Goal: Information Seeking & Learning: Learn about a topic

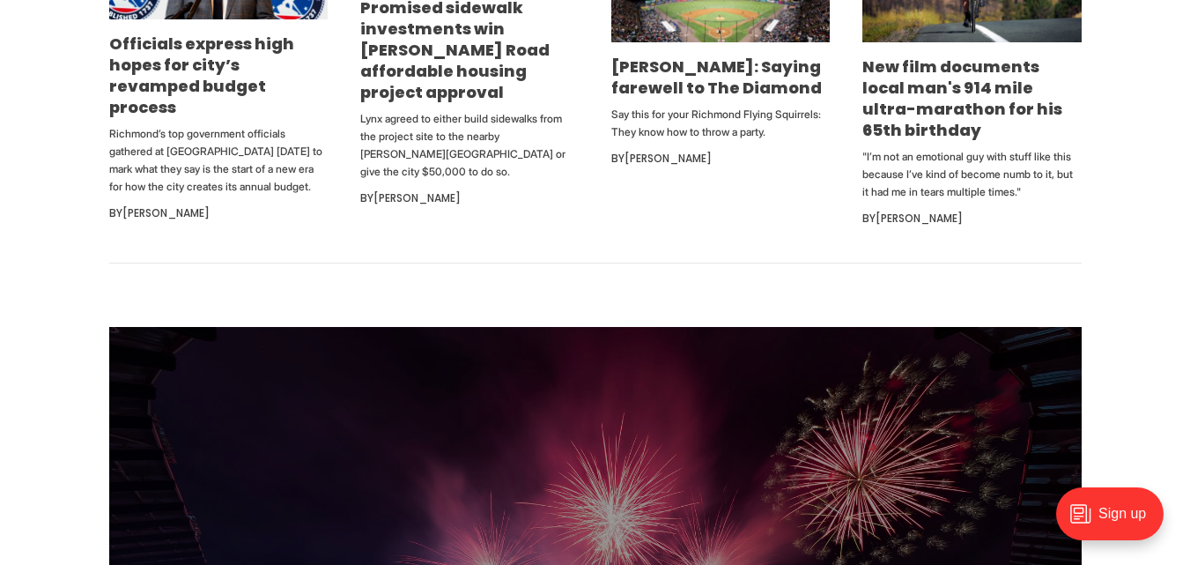
scroll to position [1219, 0]
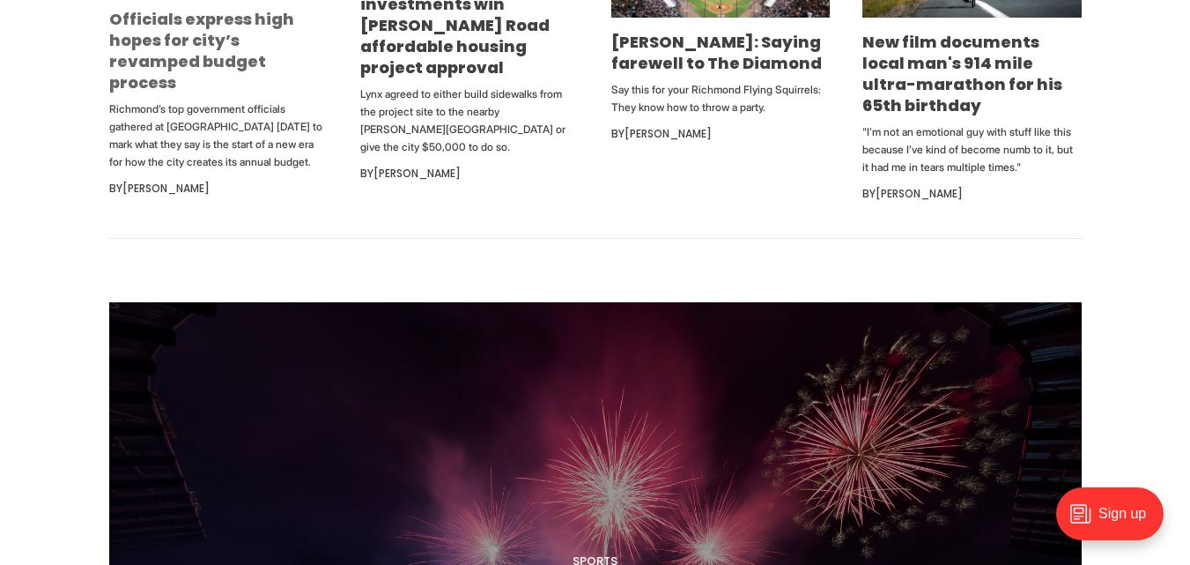
click at [194, 14] on link "Officials express high hopes for city’s revamped budget process" at bounding box center [201, 50] width 185 height 85
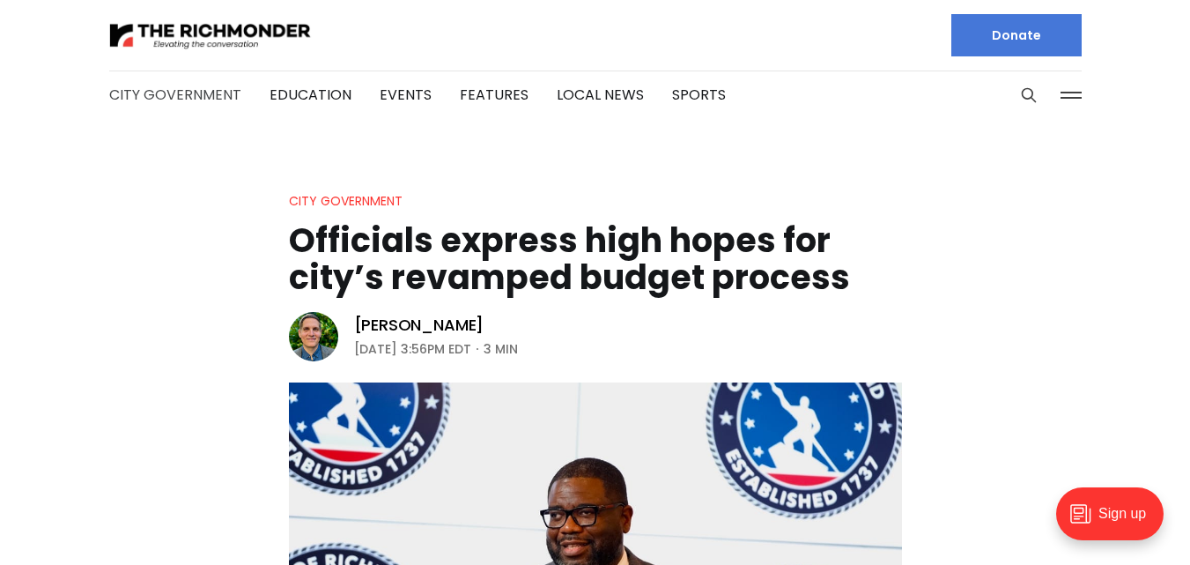
click at [156, 97] on link "City Government" at bounding box center [175, 95] width 132 height 20
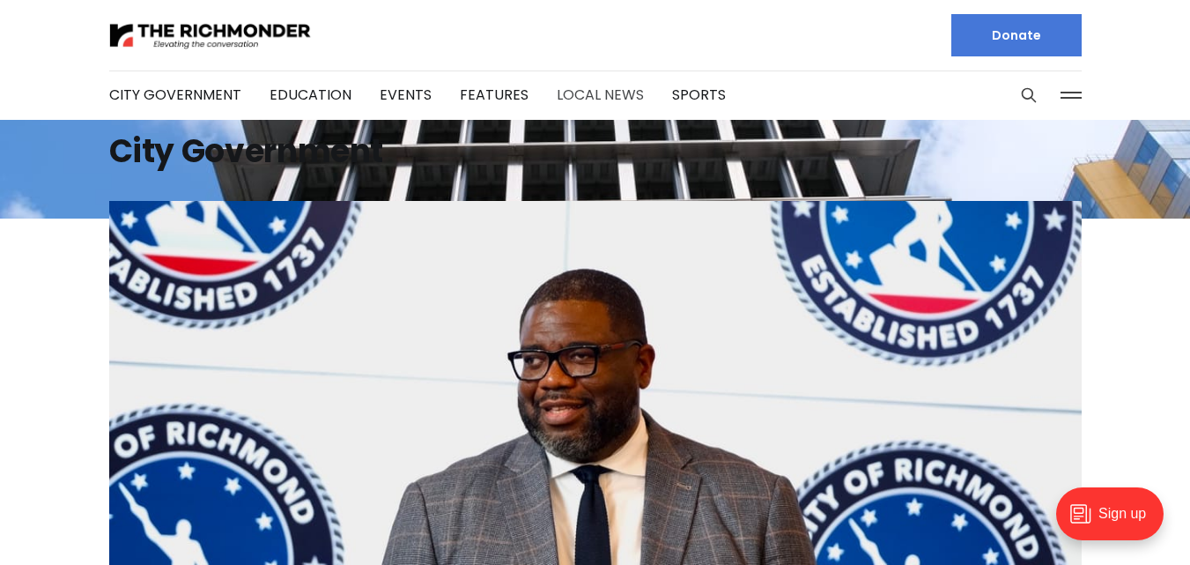
click at [581, 93] on link "Local News" at bounding box center [600, 95] width 87 height 20
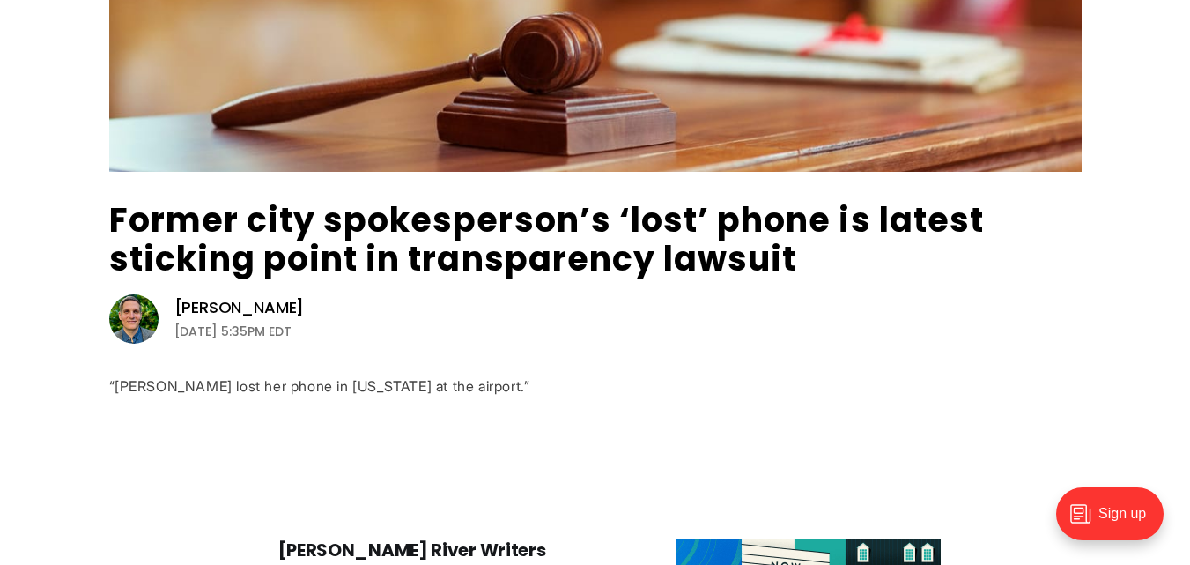
scroll to position [478, 0]
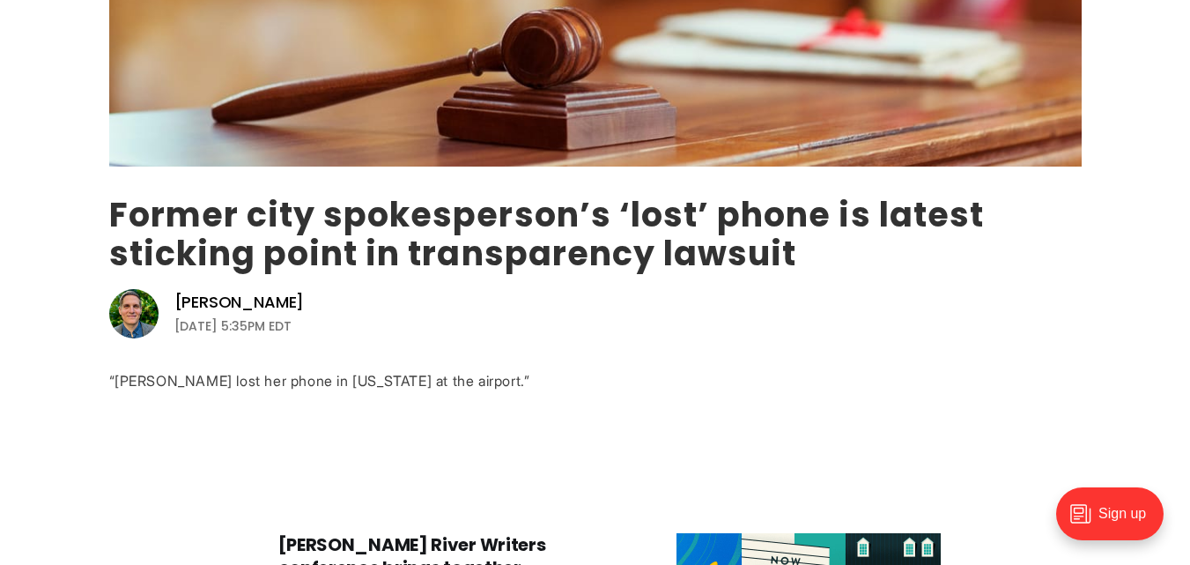
click at [681, 251] on link "Former city spokesperson’s ‘lost’ phone is latest sticking point in transparenc…" at bounding box center [546, 233] width 875 height 85
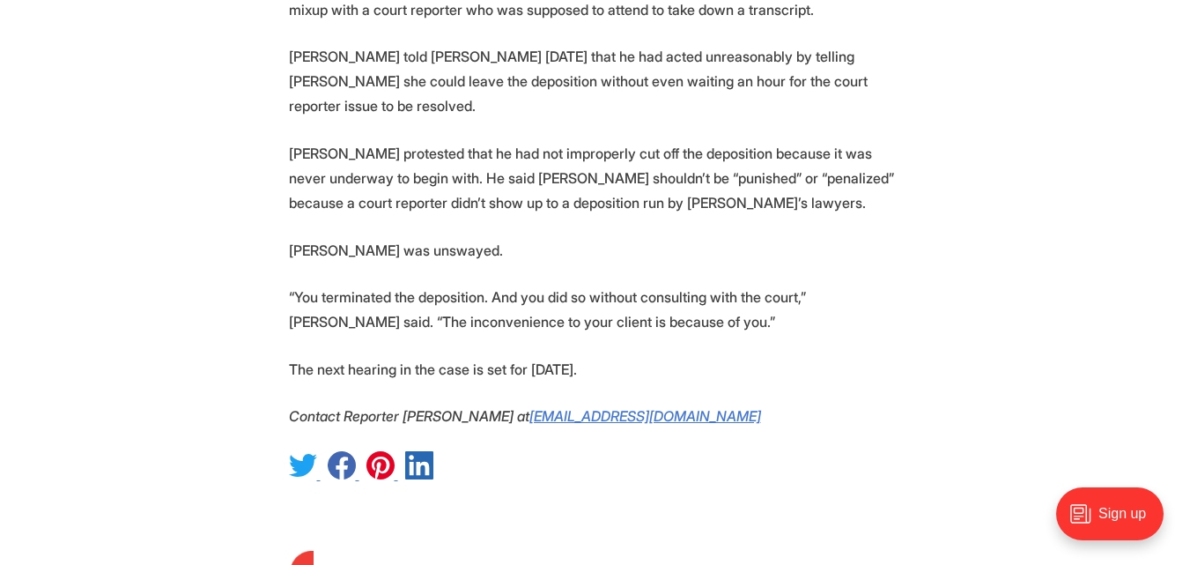
scroll to position [3624, 0]
